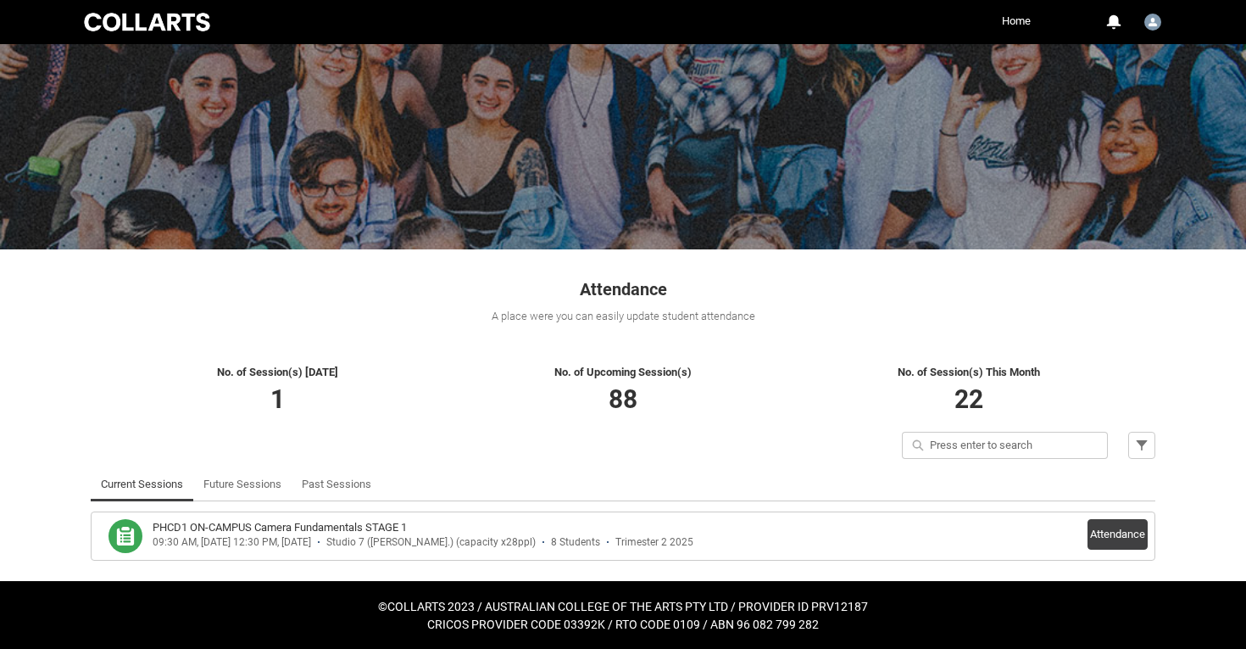
scroll to position [67, 0]
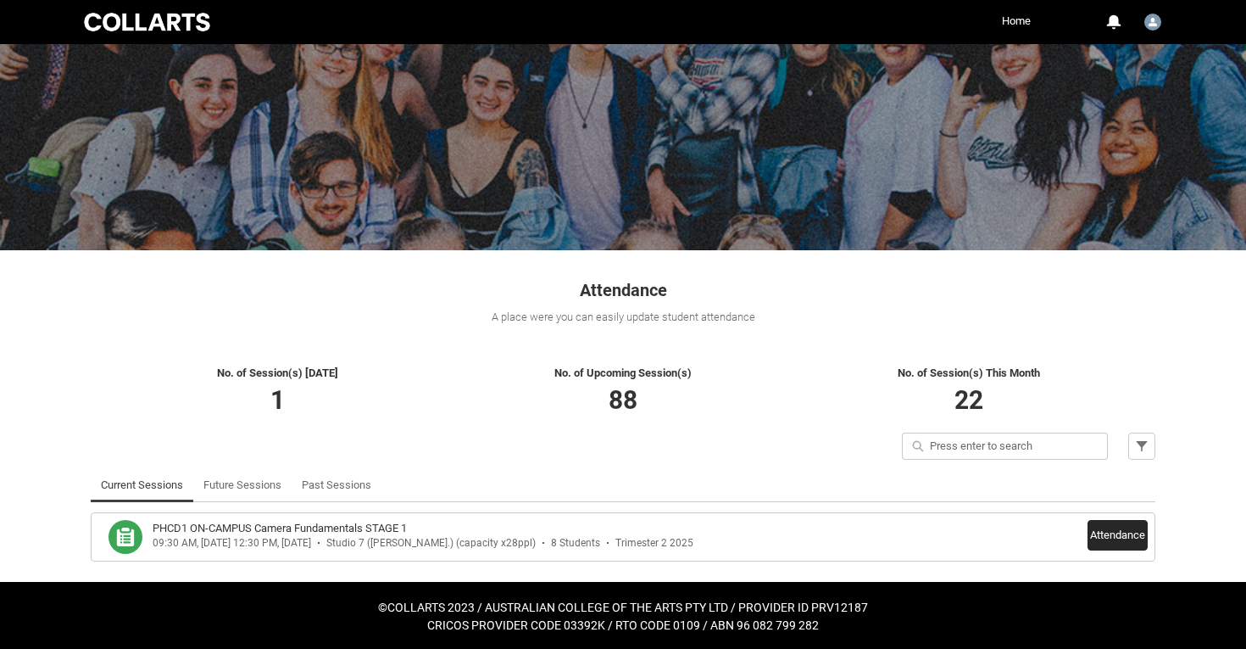
click at [1117, 532] on button "Attendance" at bounding box center [1118, 535] width 60 height 31
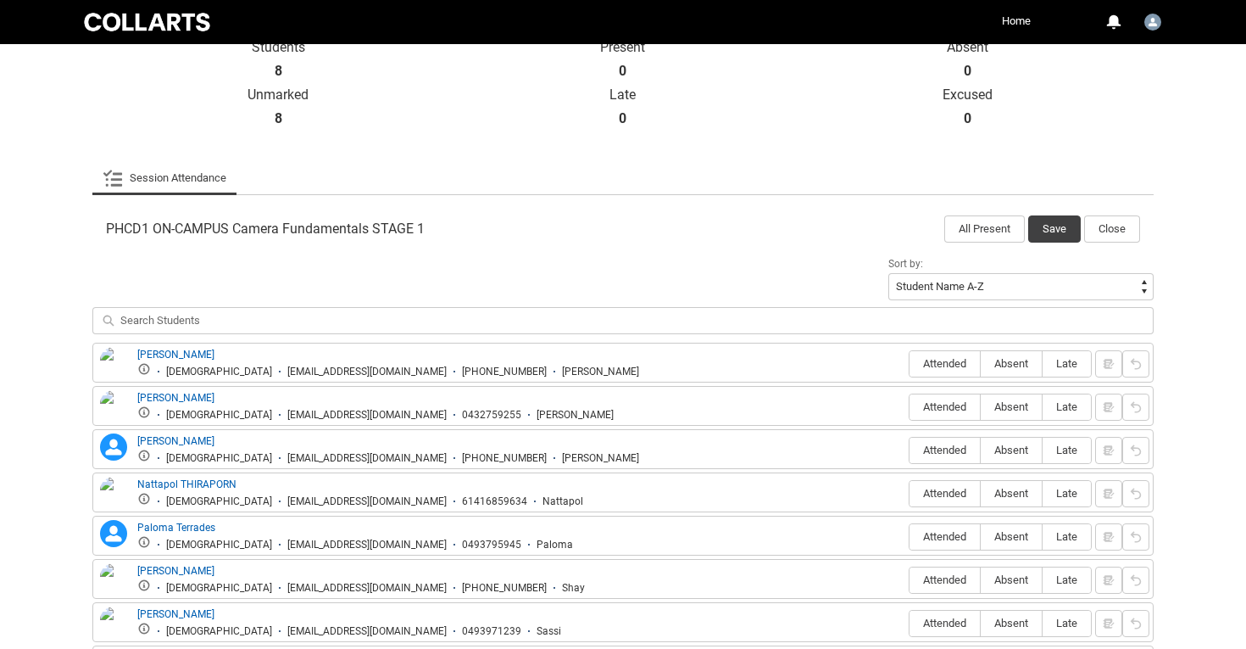
scroll to position [448, 0]
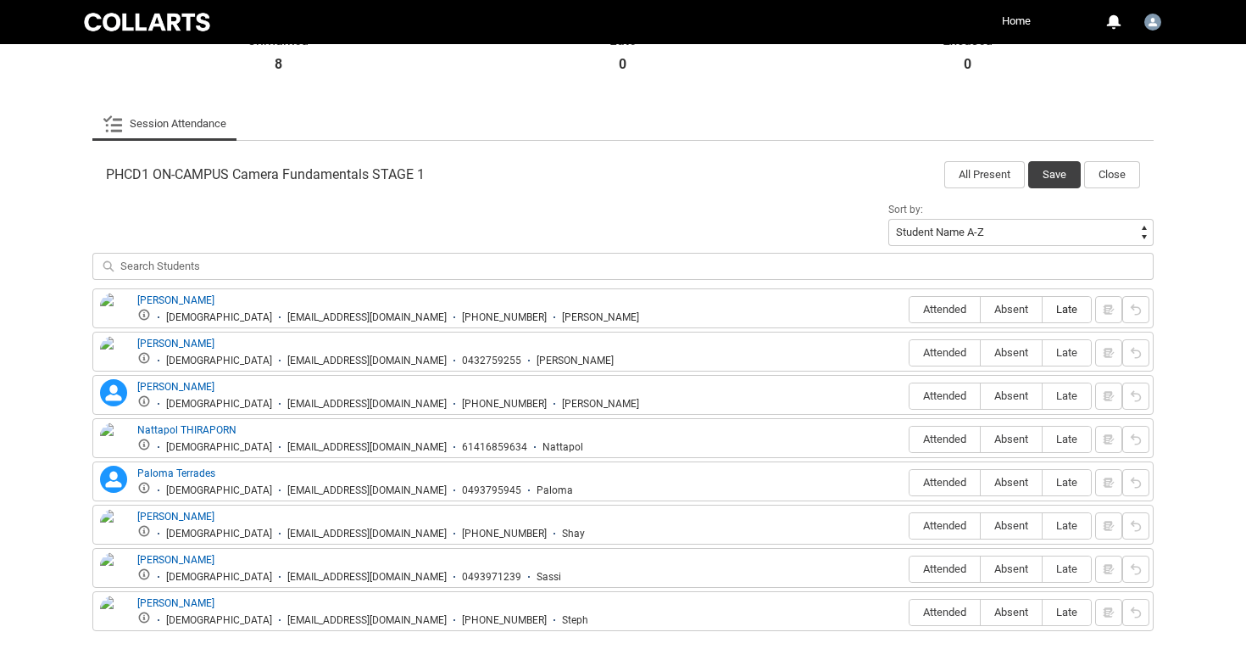
click at [1066, 315] on span "Late" at bounding box center [1067, 309] width 48 height 13
click at [1043, 309] on input "Late" at bounding box center [1042, 309] width 1 height 1
type lightning-radio-group "Late"
radio input "true"
click at [1111, 312] on lightning-primitive-icon "button" at bounding box center [1109, 309] width 12 height 13
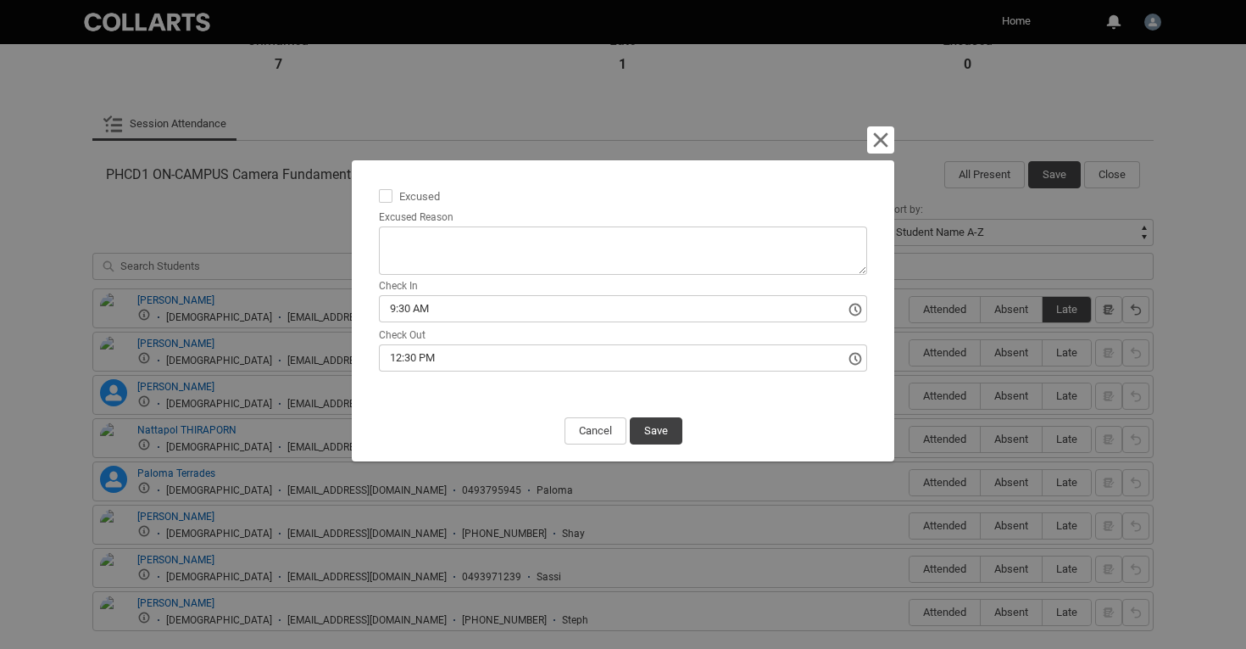
click at [445, 304] on input "9:30 AM" at bounding box center [623, 308] width 488 height 27
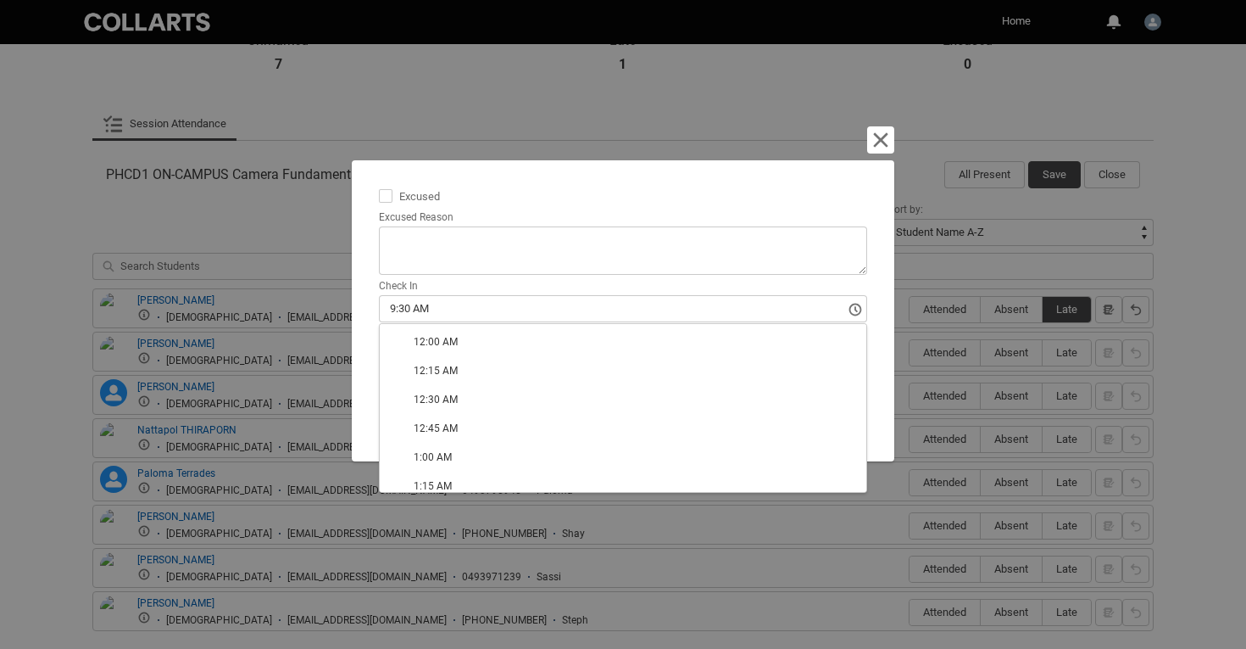
type lightning-timepicker "09:45:00.000"
type lightning-input "09:45:00.000"
type input "9:45 AM"
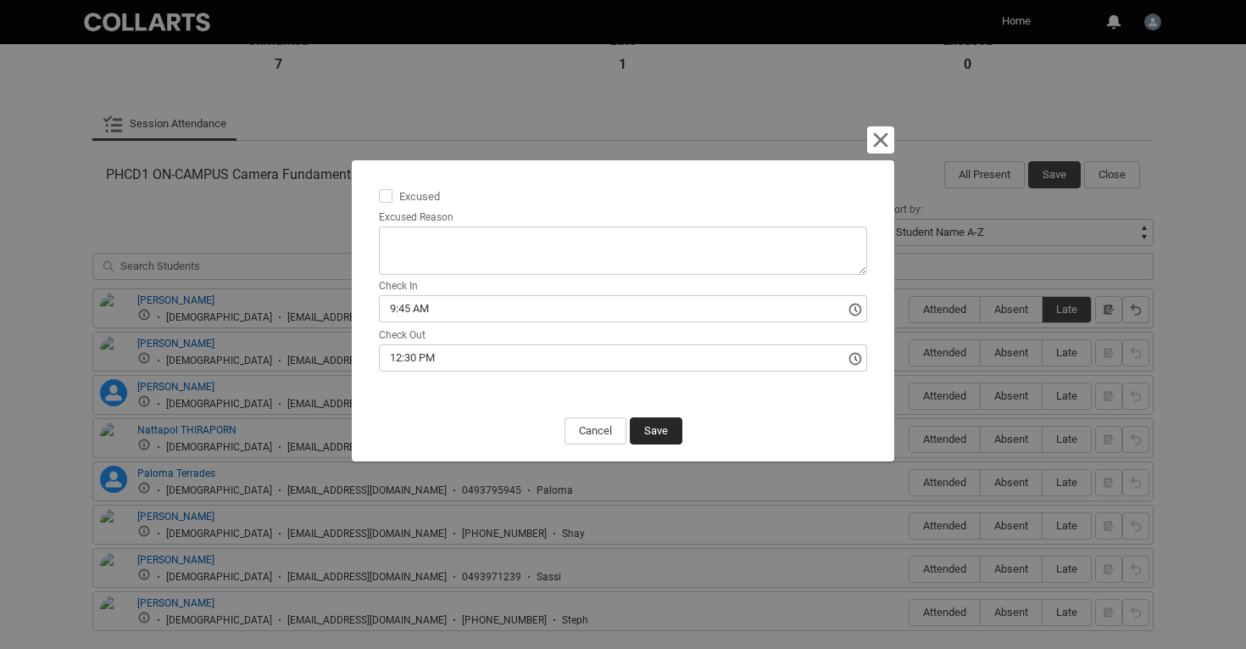
click at [658, 432] on button "Save" at bounding box center [656, 430] width 53 height 27
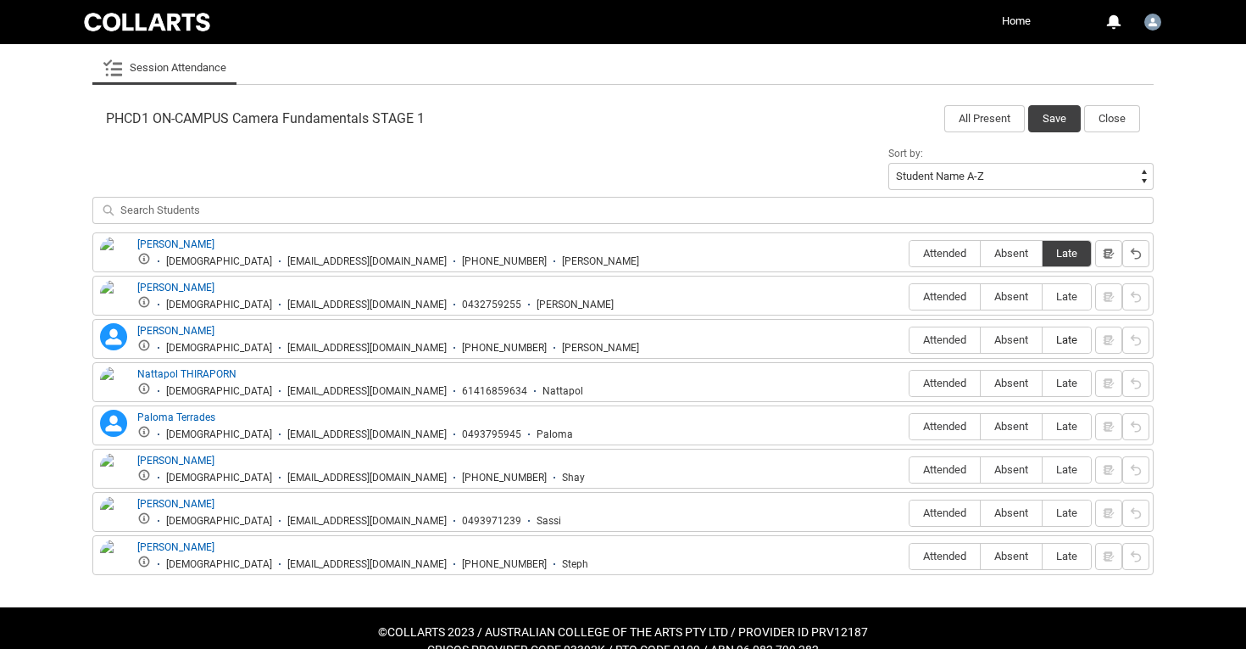
scroll to position [525, 0]
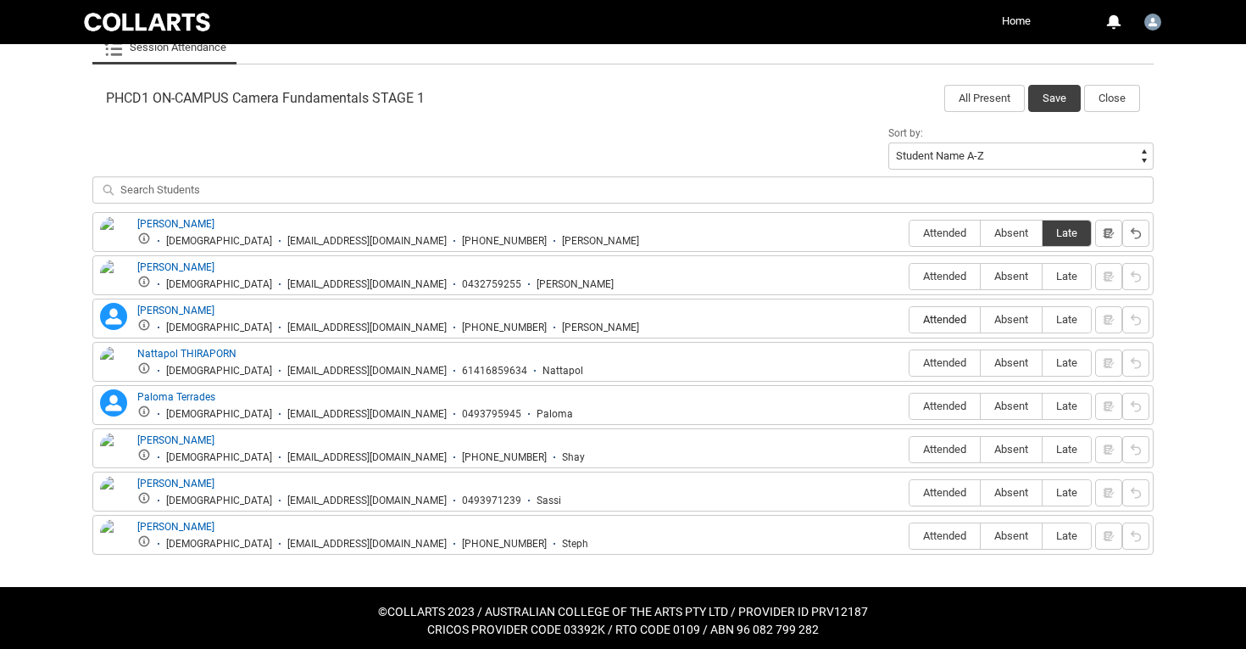
click at [950, 320] on span "Attended" at bounding box center [945, 319] width 70 height 13
click at [910, 320] on input "Attended" at bounding box center [909, 319] width 1 height 1
type lightning-radio-group "Attended"
radio input "true"
click at [1064, 496] on span "Late" at bounding box center [1067, 492] width 48 height 13
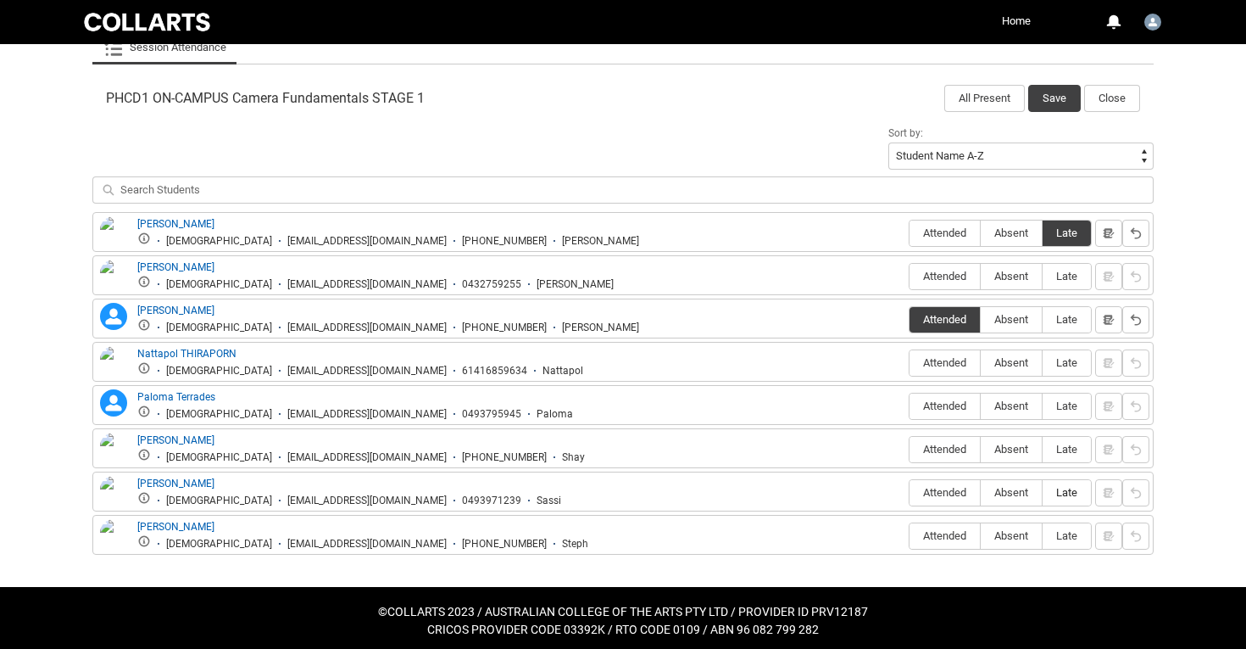
click at [1043, 493] on input "Late" at bounding box center [1042, 492] width 1 height 1
type lightning-radio-group "Late"
radio input "true"
click at [1111, 496] on lightning-primitive-icon "button" at bounding box center [1109, 492] width 12 height 13
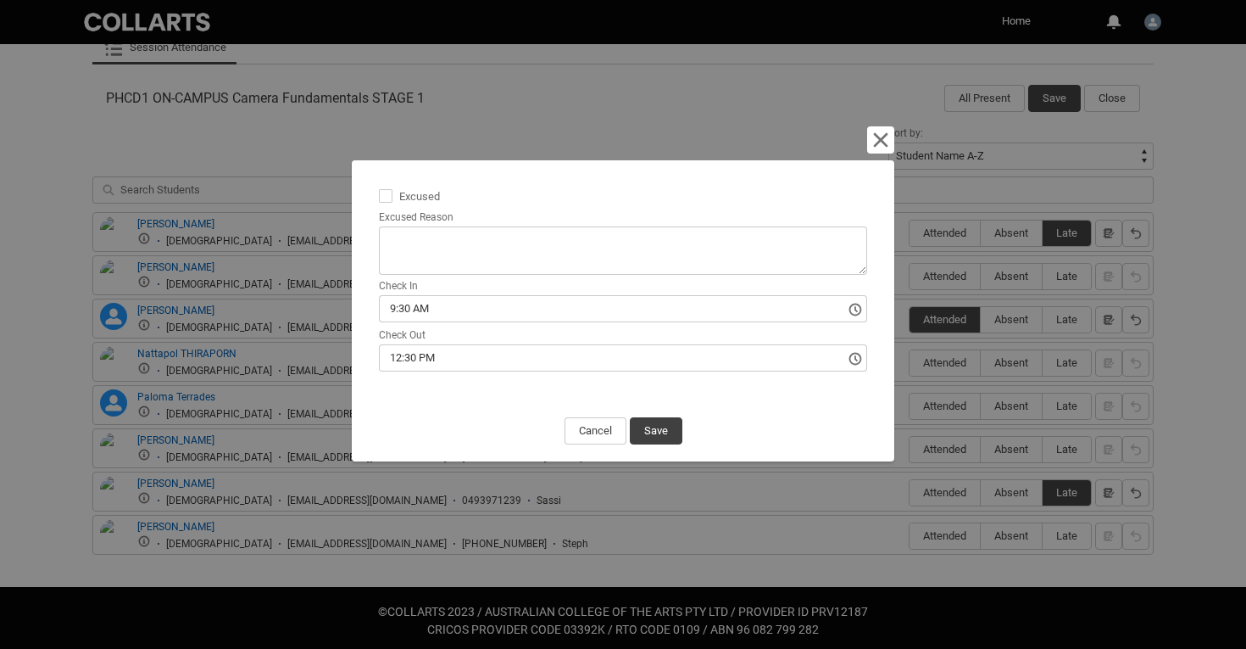
click at [532, 330] on lightning-input "Check Out 12:30 PM" at bounding box center [623, 347] width 488 height 47
click at [527, 317] on input "9:30 AM" at bounding box center [623, 308] width 488 height 27
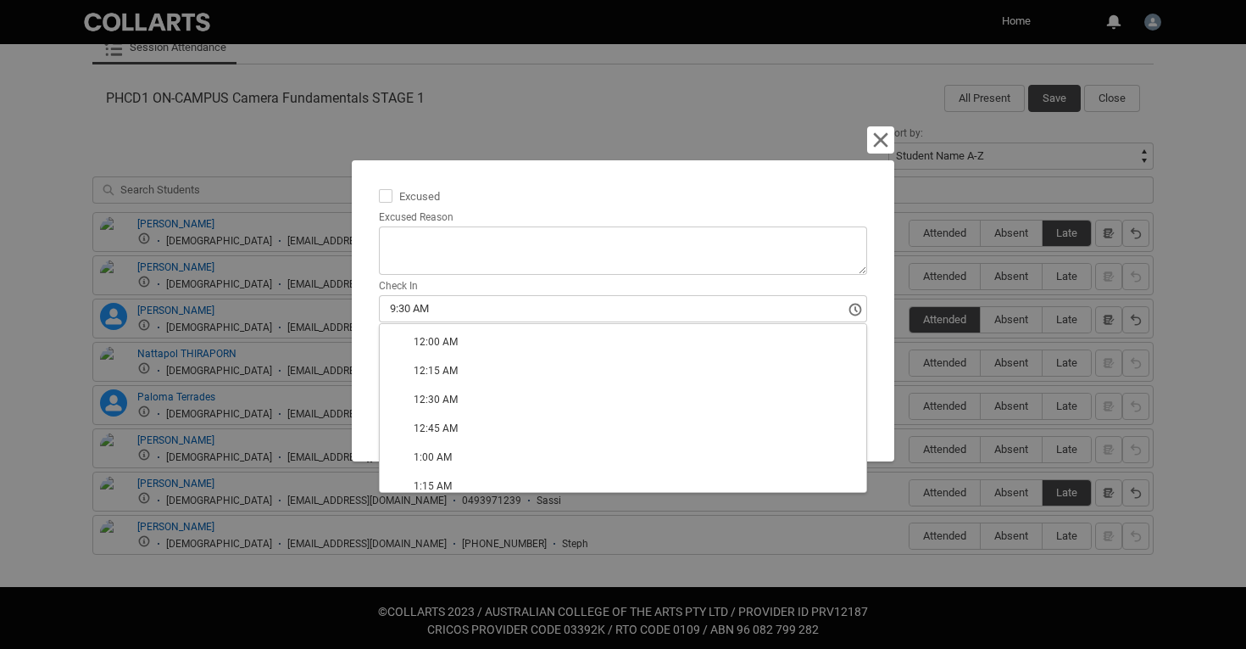
type lightning-timepicker "09:45:00.000"
type lightning-input "09:45:00.000"
type input "9:45 AM"
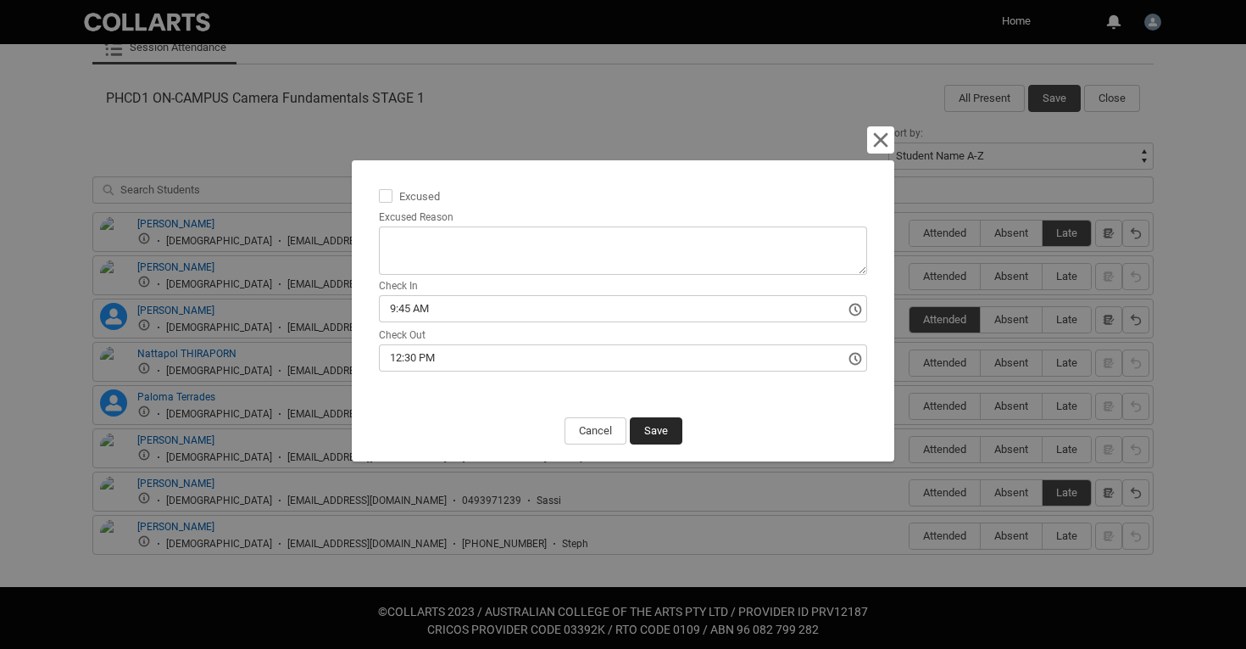
click at [655, 432] on button "Save" at bounding box center [656, 430] width 53 height 27
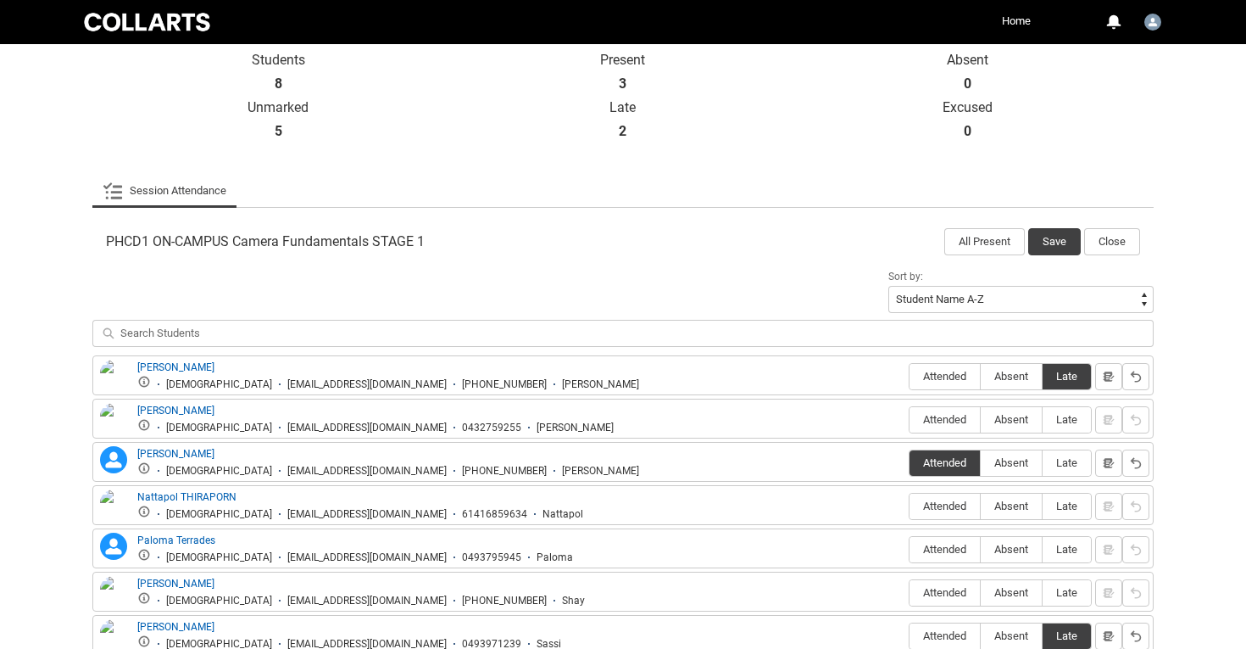
scroll to position [385, 0]
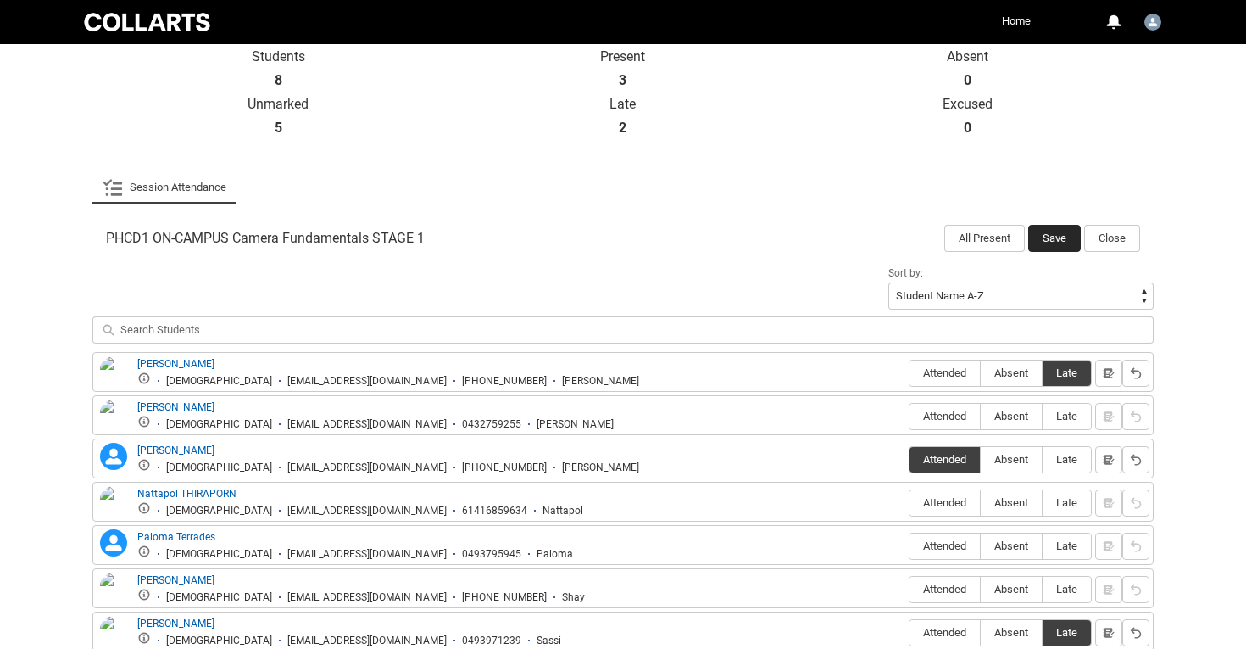
click at [1053, 228] on button "Save" at bounding box center [1054, 238] width 53 height 27
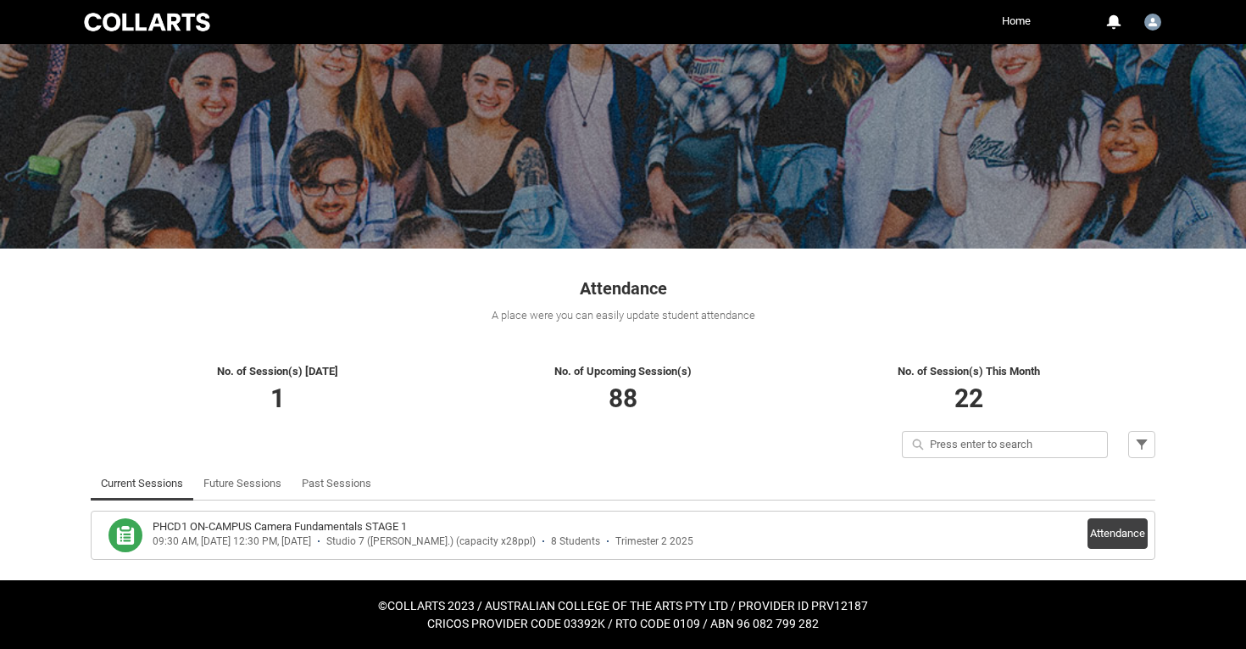
scroll to position [67, 0]
